Goal: Transaction & Acquisition: Purchase product/service

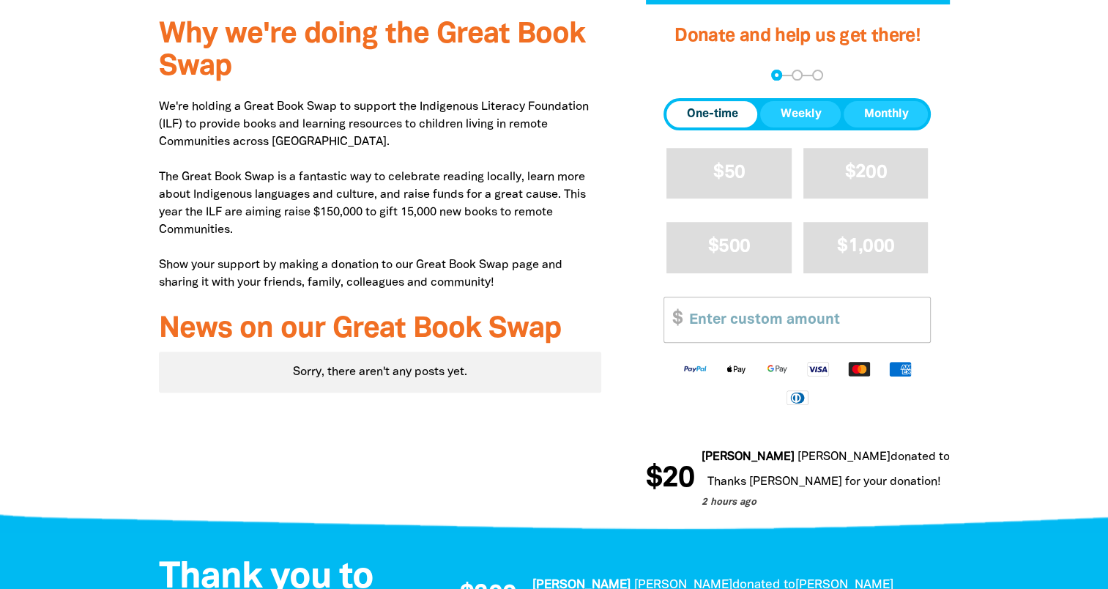
scroll to position [586, 0]
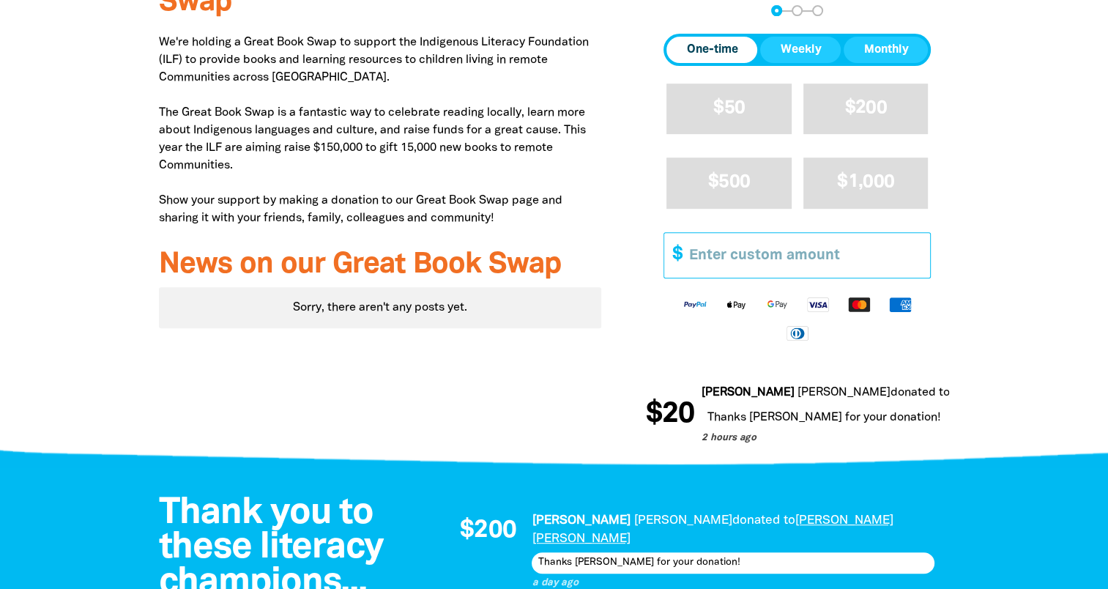
click at [709, 233] on input "Other Amount" at bounding box center [804, 255] width 251 height 45
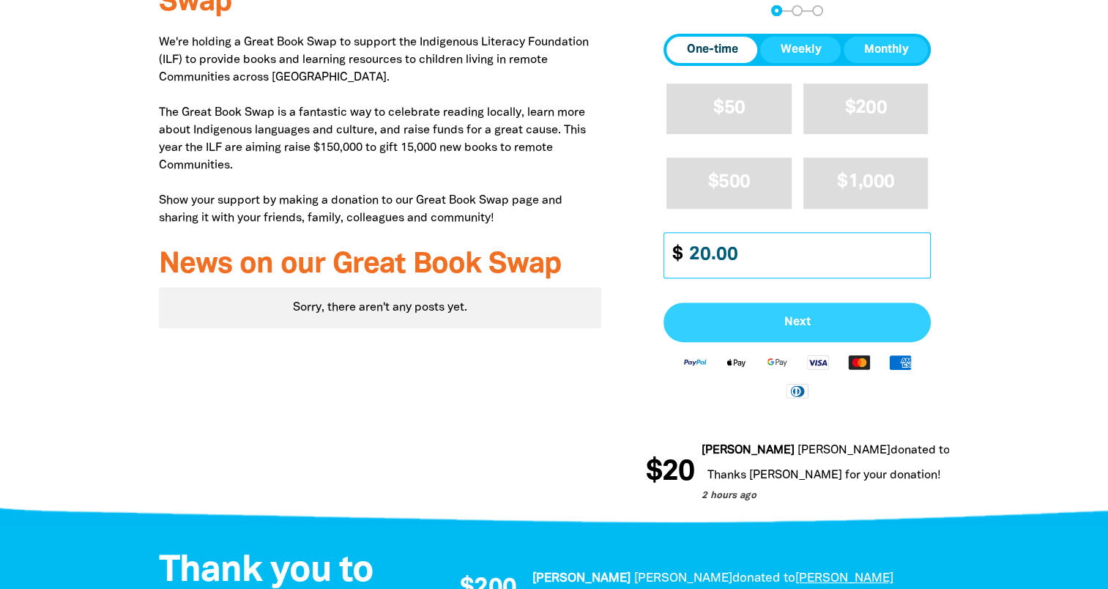
type input "20.00"
click at [787, 316] on span "Next" at bounding box center [797, 322] width 235 height 12
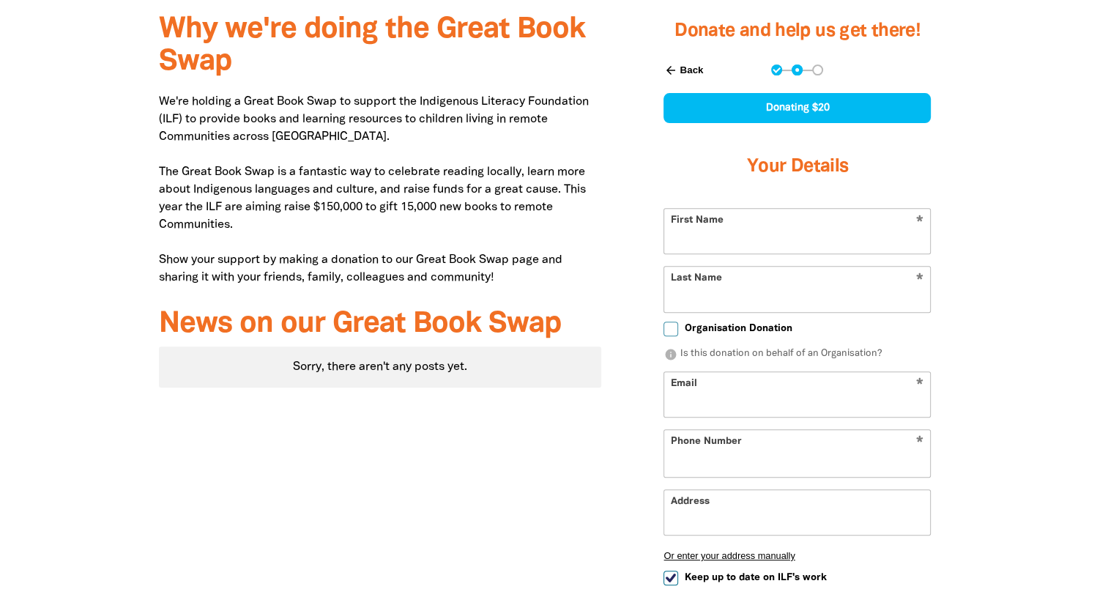
scroll to position [419, 0]
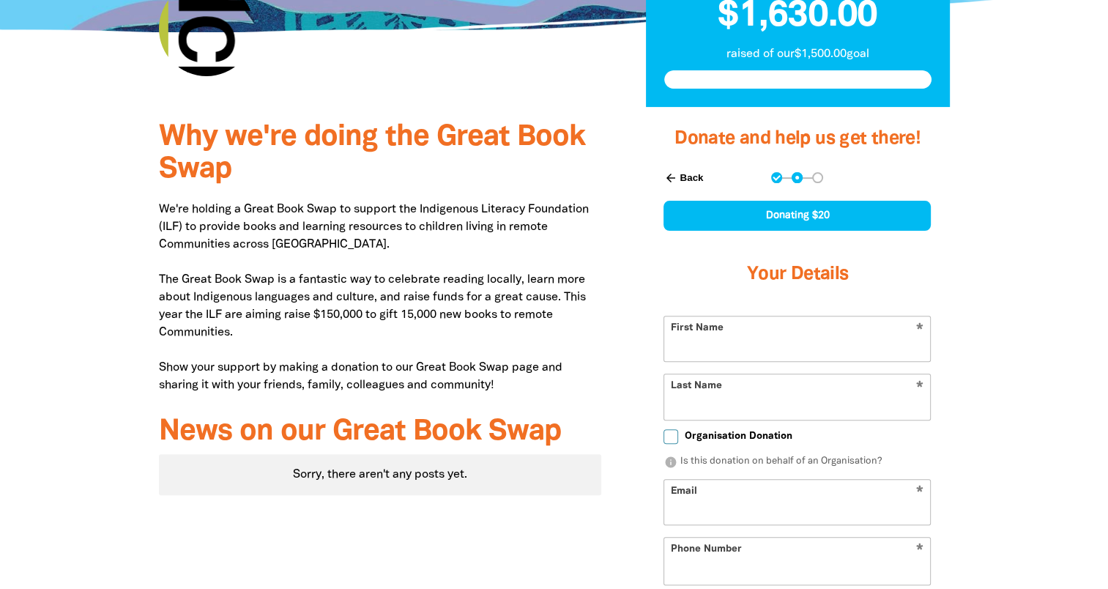
select select "AU"
click at [759, 316] on input "First Name" at bounding box center [797, 338] width 266 height 45
type input "[PERSON_NAME]"
type input "[EMAIL_ADDRESS][PERSON_NAME][DOMAIN_NAME]"
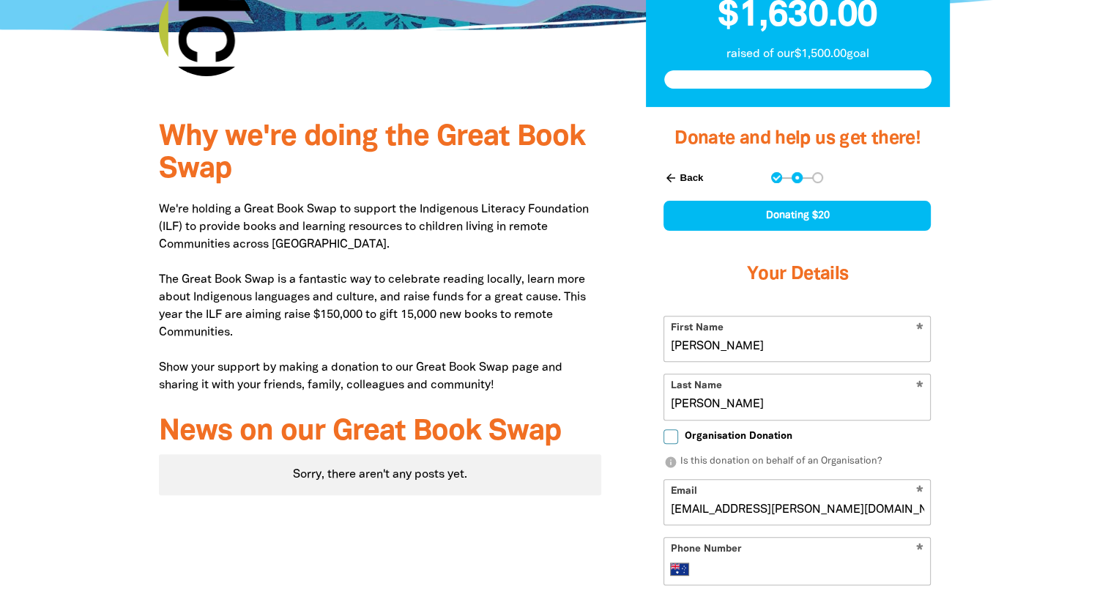
type input "[PHONE_NUMBER]"
type input "[PERSON_NAME]"
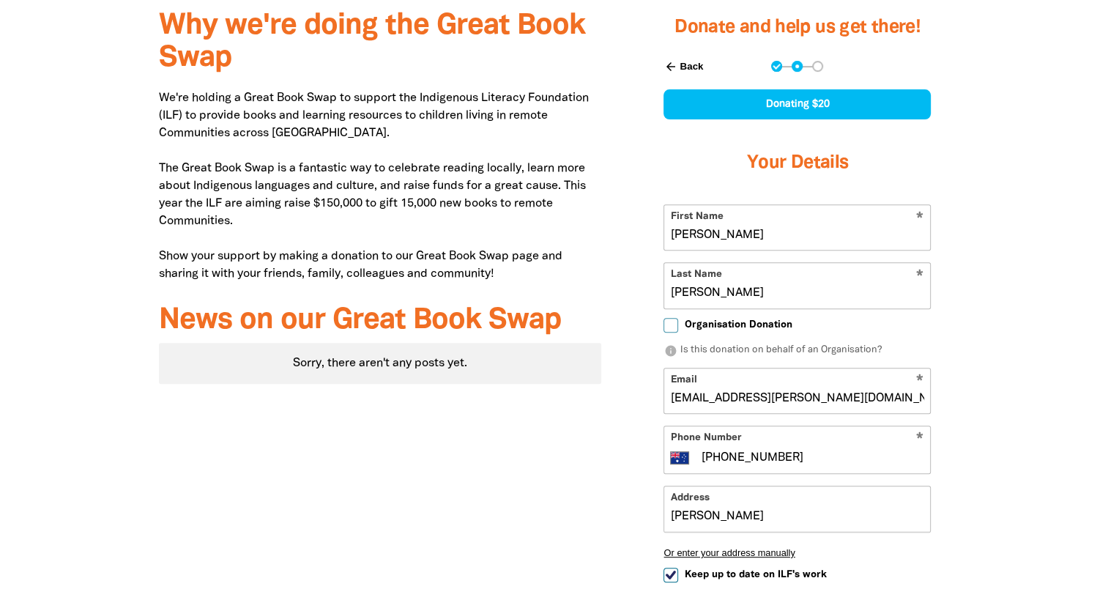
scroll to position [565, 0]
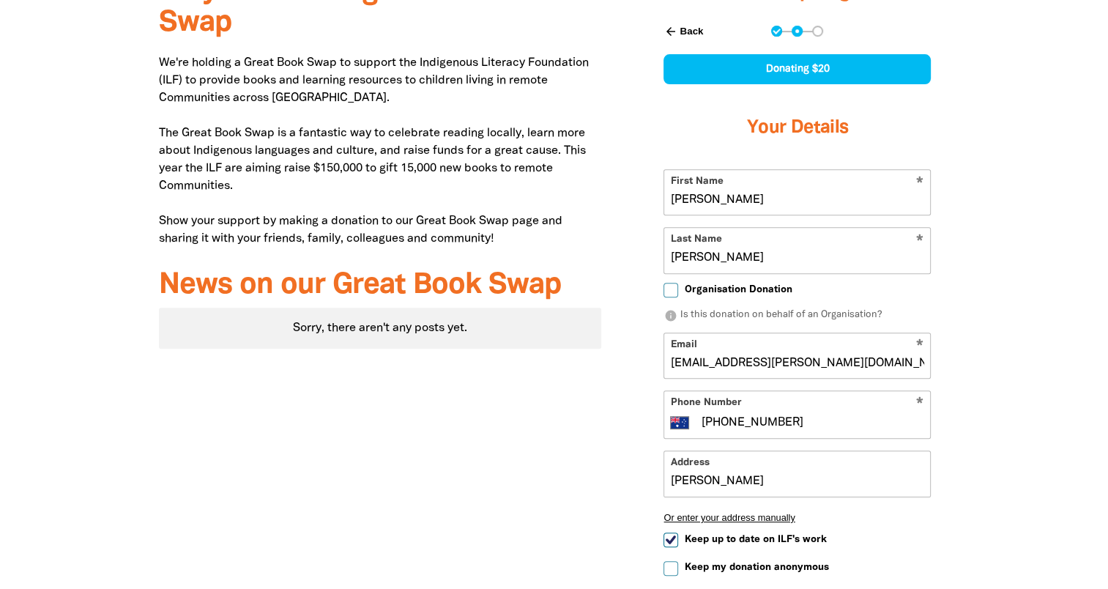
drag, startPoint x: 762, startPoint y: 394, endPoint x: 662, endPoint y: 403, distance: 100.7
click at [661, 401] on div "arrow_back Back Step 1 Step 2 Step 3 Donating $20 Your Details * First Name [PE…" at bounding box center [797, 330] width 304 height 647
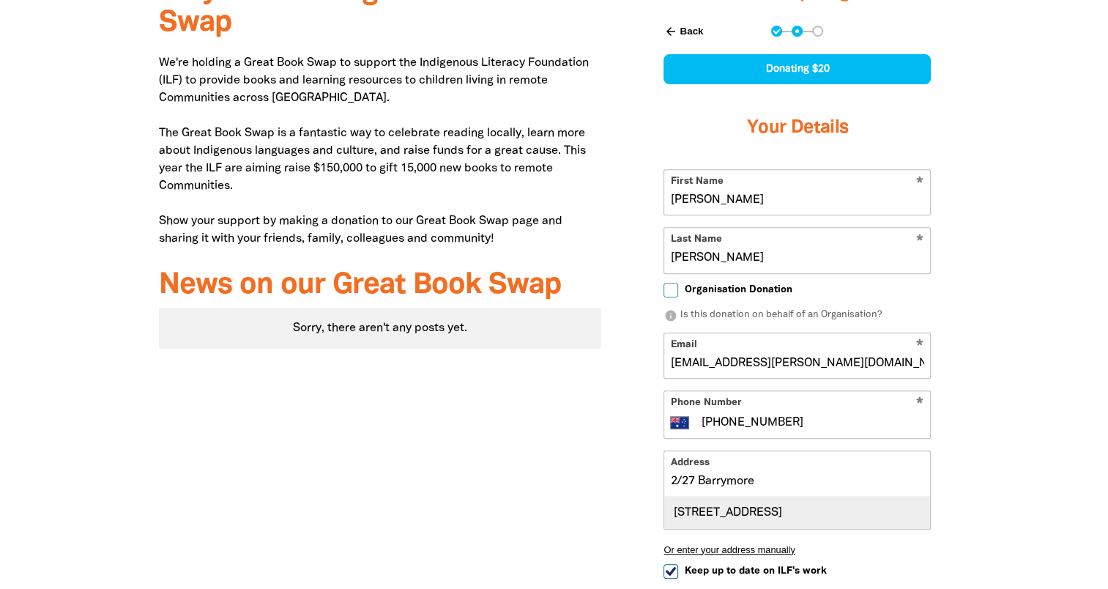
click at [780, 497] on div "[STREET_ADDRESS]" at bounding box center [797, 512] width 266 height 31
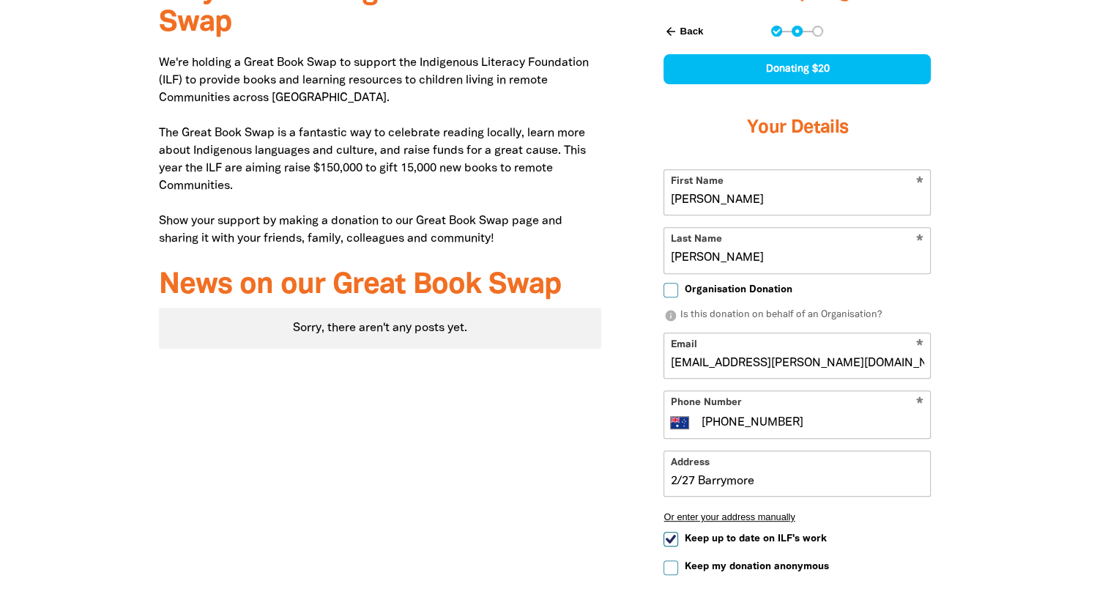
type input "[STREET_ADDRESS]"
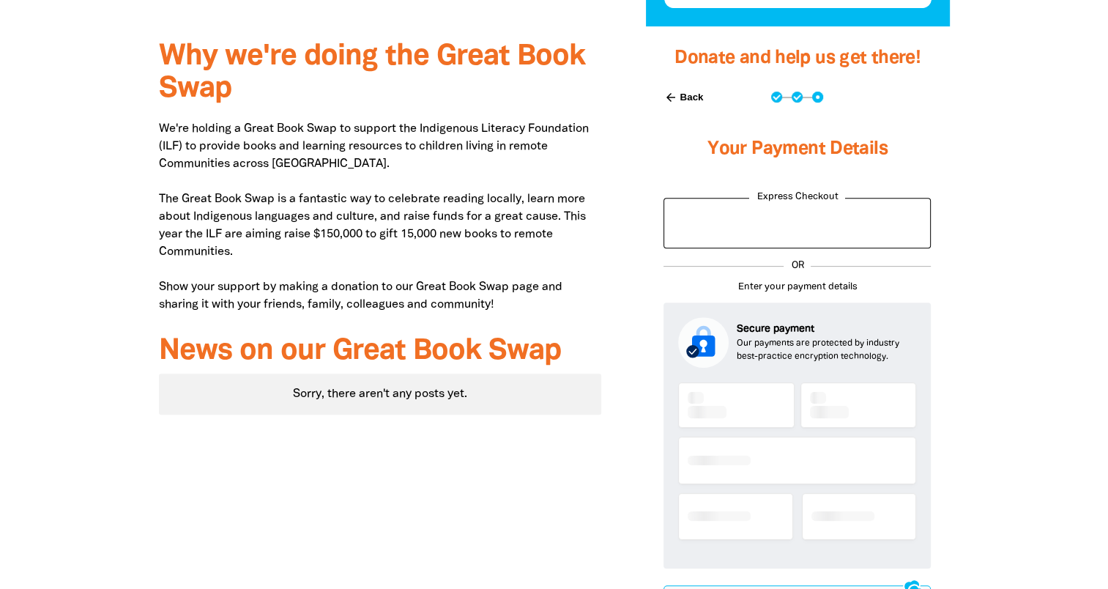
scroll to position [476, 0]
